Goal: Information Seeking & Learning: Learn about a topic

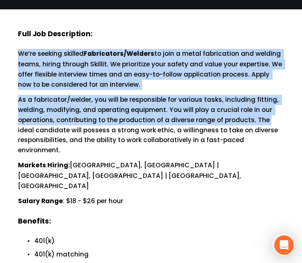
drag, startPoint x: 19, startPoint y: 53, endPoint x: 393, endPoint y: 120, distance: 380.0
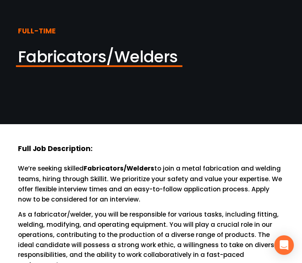
scroll to position [33, 0]
